Goal: Book appointment/travel/reservation

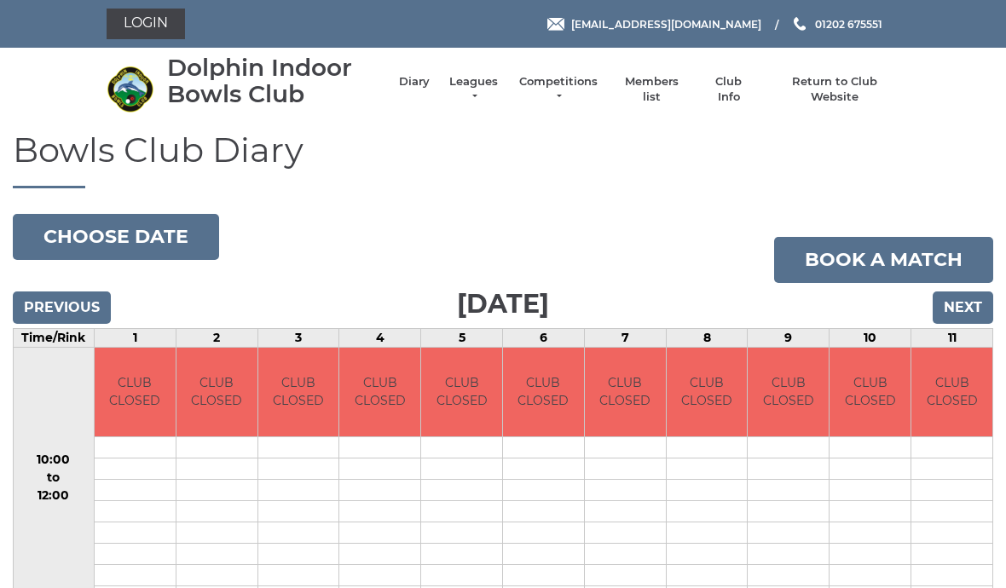
click at [970, 302] on input "Next" at bounding box center [962, 307] width 61 height 32
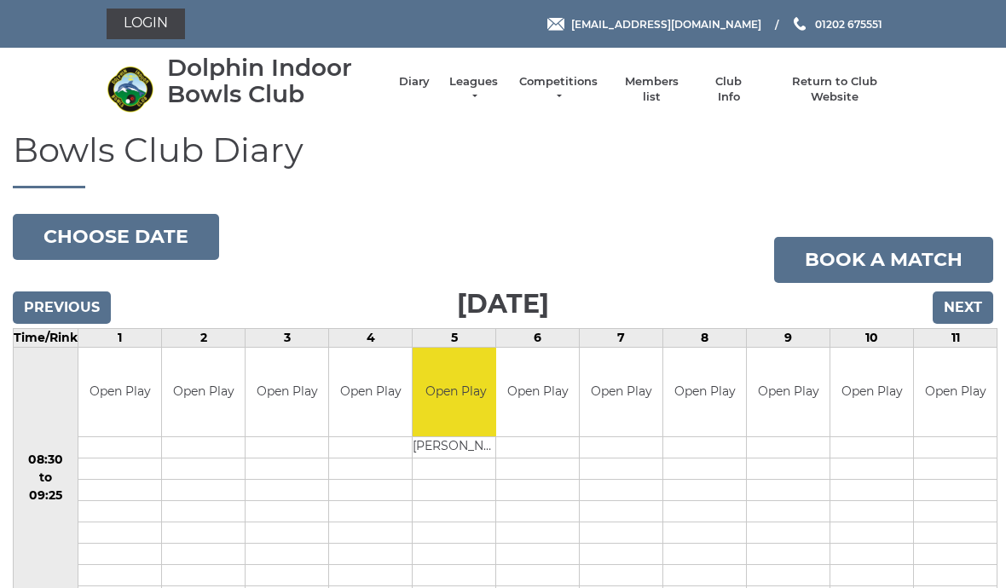
click at [967, 309] on input "Next" at bounding box center [962, 307] width 61 height 32
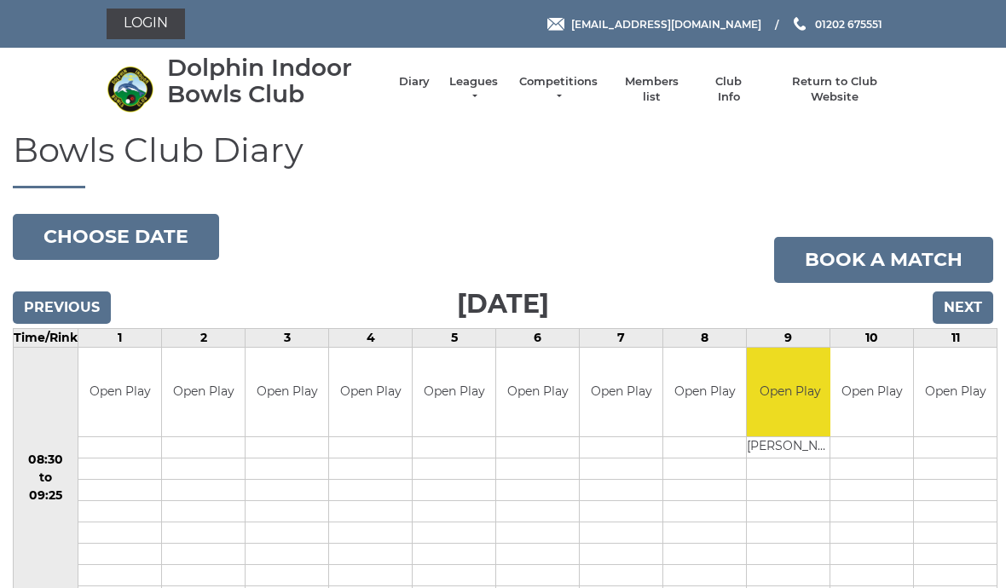
click at [976, 309] on input "Next" at bounding box center [962, 307] width 61 height 32
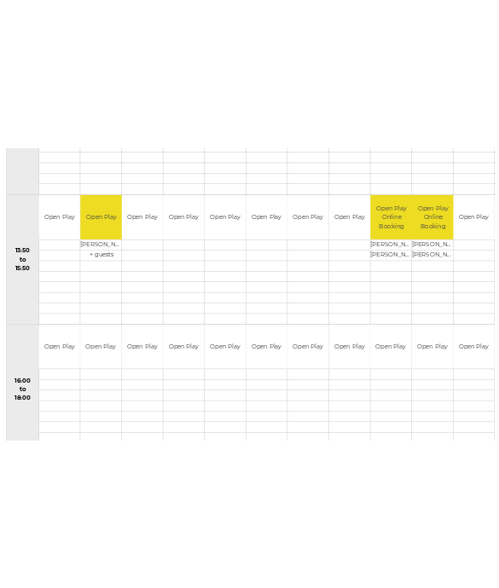
scroll to position [1171, 0]
